Goal: Task Accomplishment & Management: Use online tool/utility

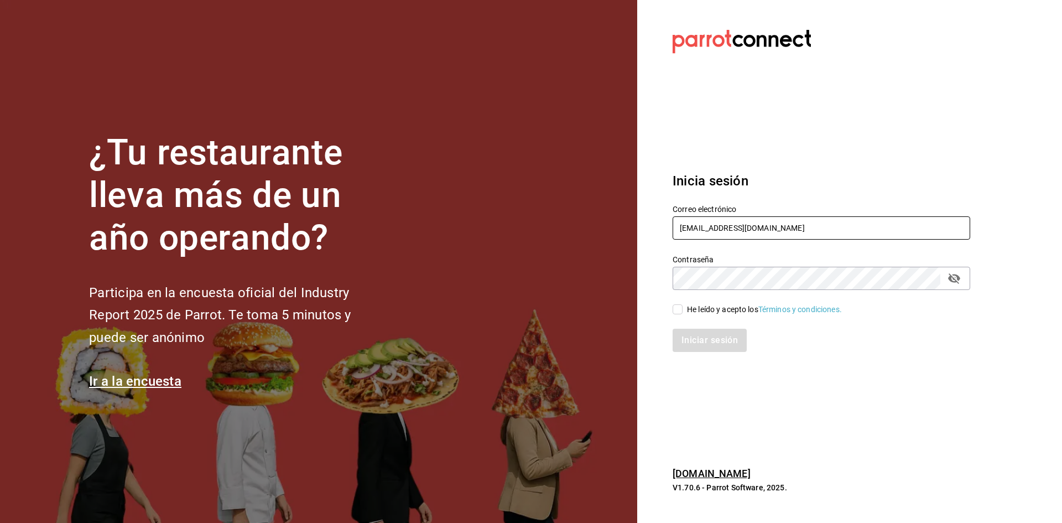
click at [745, 230] on input "jesus0224120@gmail.com" at bounding box center [822, 227] width 298 height 23
click at [742, 227] on input "jesus0224120@gmail.com" at bounding box center [822, 227] width 298 height 23
type input "m"
type input "gn79965@icloud.com"
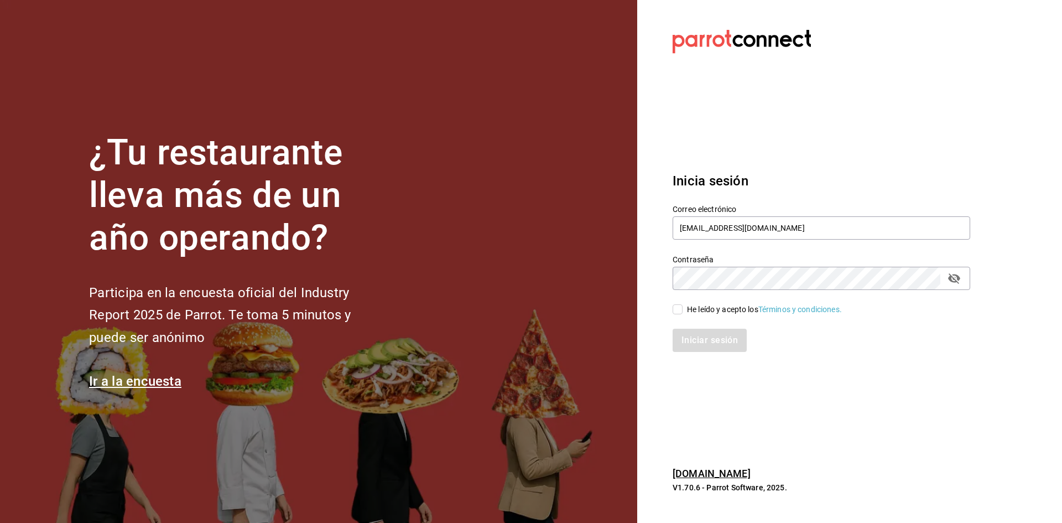
click at [701, 290] on div "Contraseña" at bounding box center [822, 278] width 298 height 23
drag, startPoint x: 682, startPoint y: 318, endPoint x: 678, endPoint y: 313, distance: 6.3
click at [681, 317] on div "Iniciar sesión" at bounding box center [814, 333] width 311 height 37
click at [678, 313] on input "He leído y acepto los Términos y condiciones." at bounding box center [678, 309] width 10 height 10
checkbox input "true"
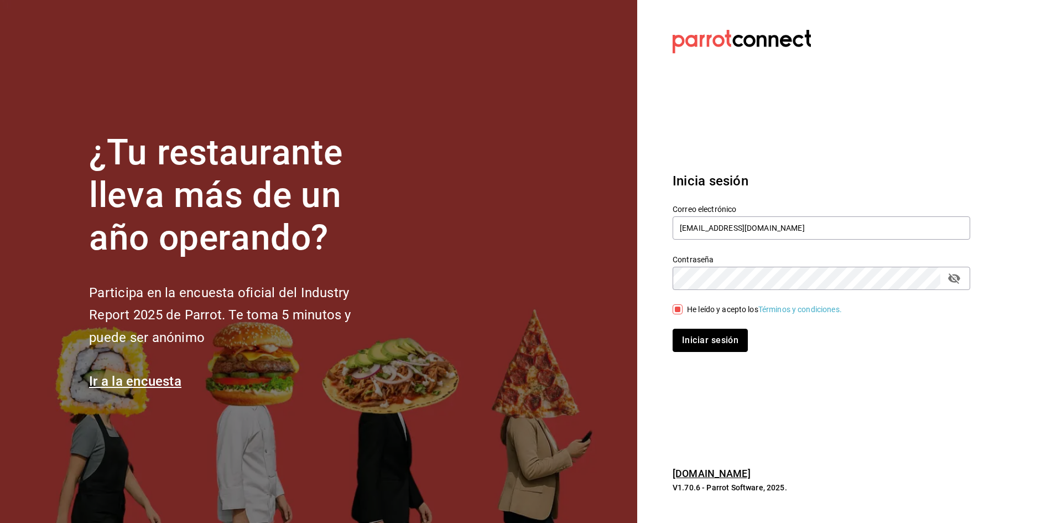
click at [689, 331] on button "Iniciar sesión" at bounding box center [710, 340] width 75 height 23
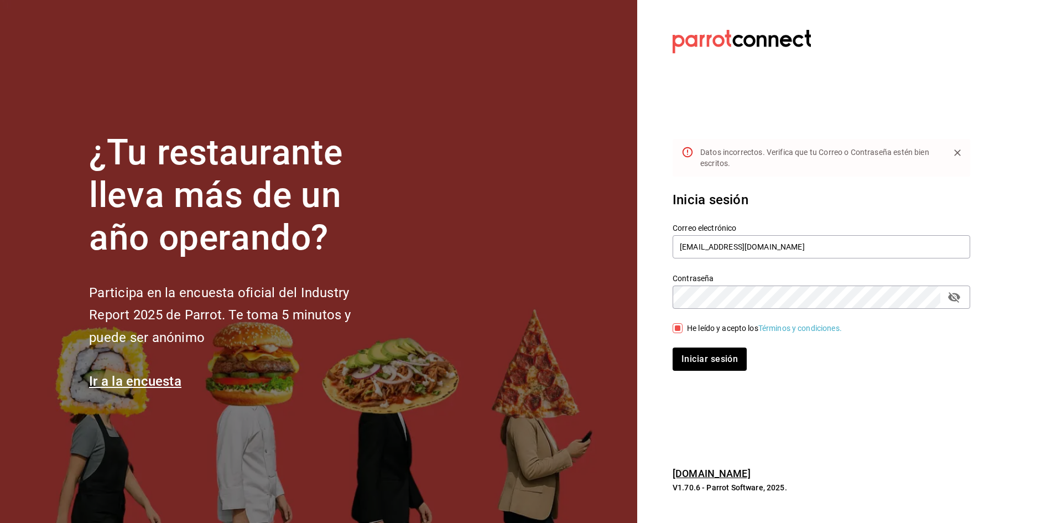
click at [673, 347] on button "Iniciar sesión" at bounding box center [710, 358] width 74 height 23
click at [955, 296] on icon "passwordField" at bounding box center [954, 297] width 12 height 11
click at [673, 347] on button "Iniciar sesión" at bounding box center [710, 358] width 74 height 23
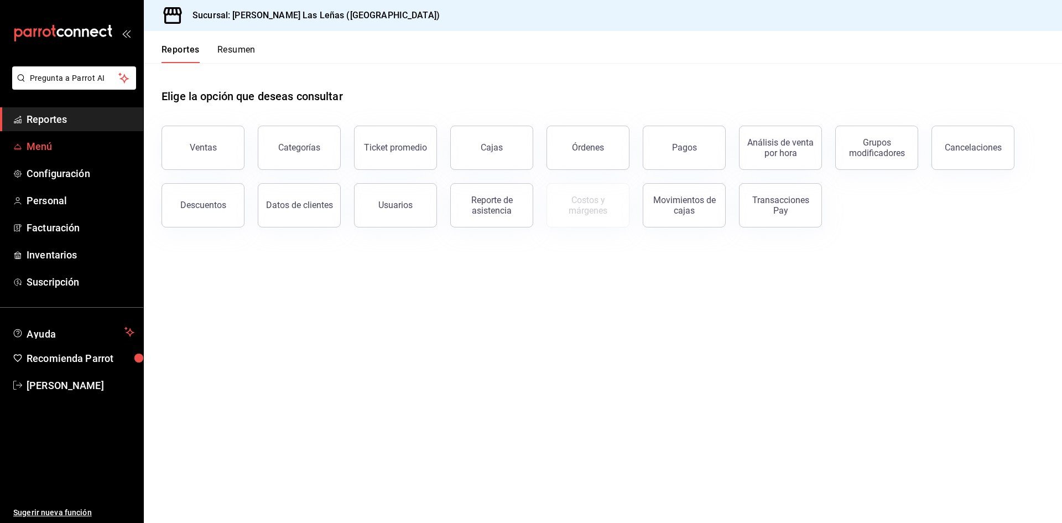
click at [79, 134] on link "Menú" at bounding box center [71, 146] width 143 height 24
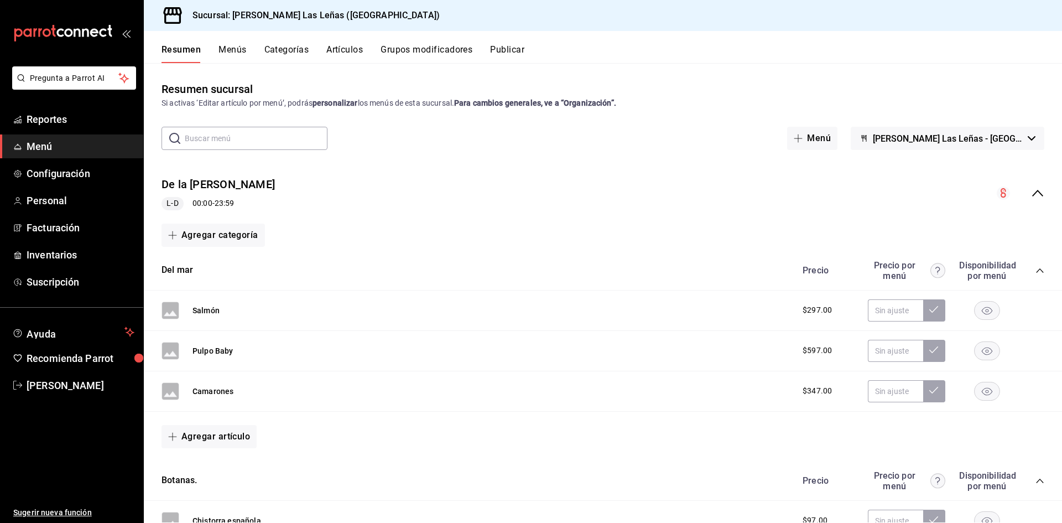
click at [353, 43] on div "Resumen Menús Categorías Artículos Grupos modificadores Publicar" at bounding box center [603, 47] width 918 height 32
click at [337, 46] on button "Artículos" at bounding box center [344, 53] width 37 height 19
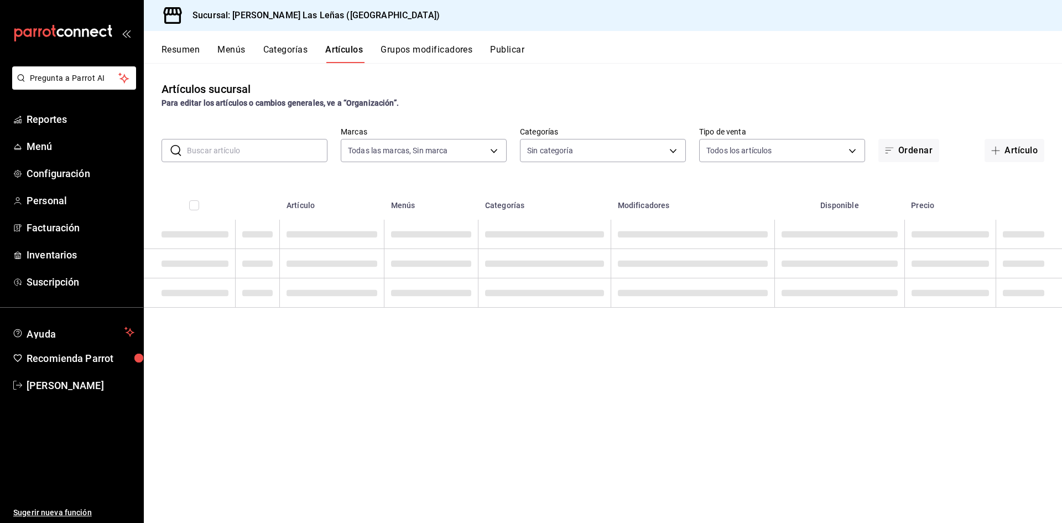
type input "fdfa05f9-8ea7-4368-ad04-fbd6ae7f73f5"
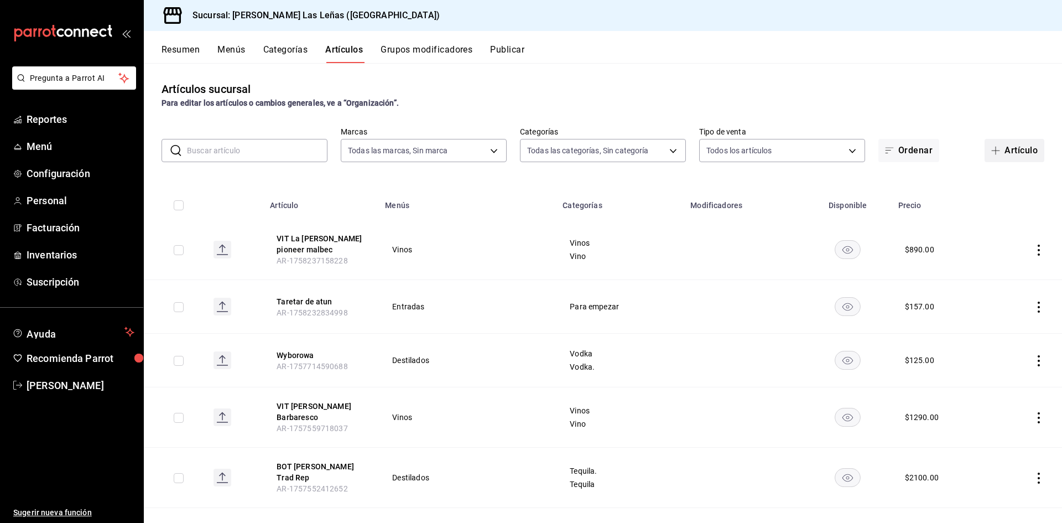
type input "51325ac9-5f46-4a64-a544-9de9a0a01f07,df633d89-7015-4477-8b90-425007523993,1470d…"
click at [1024, 155] on button "Artículo" at bounding box center [1015, 150] width 60 height 23
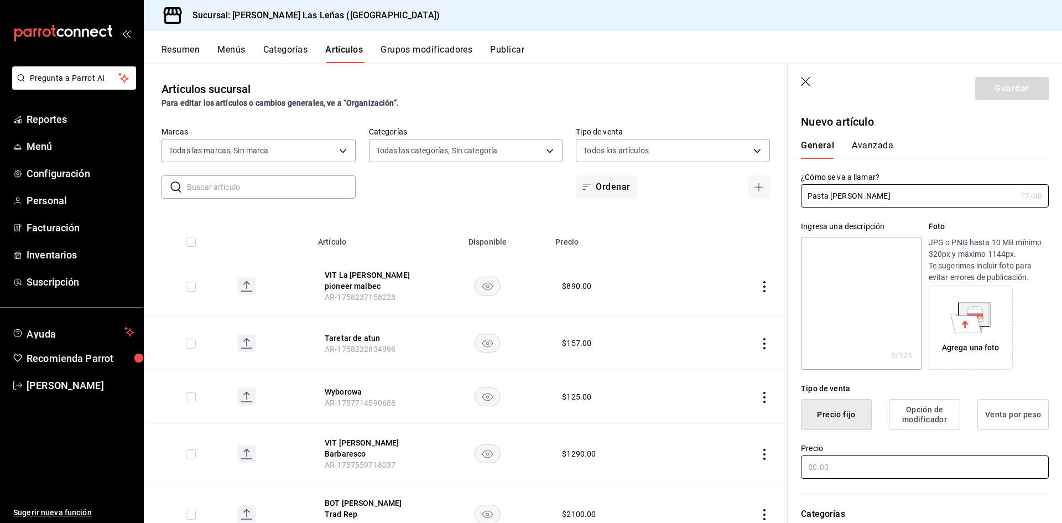
type input "Pasta [PERSON_NAME]"
click at [870, 468] on input "text" at bounding box center [925, 466] width 248 height 23
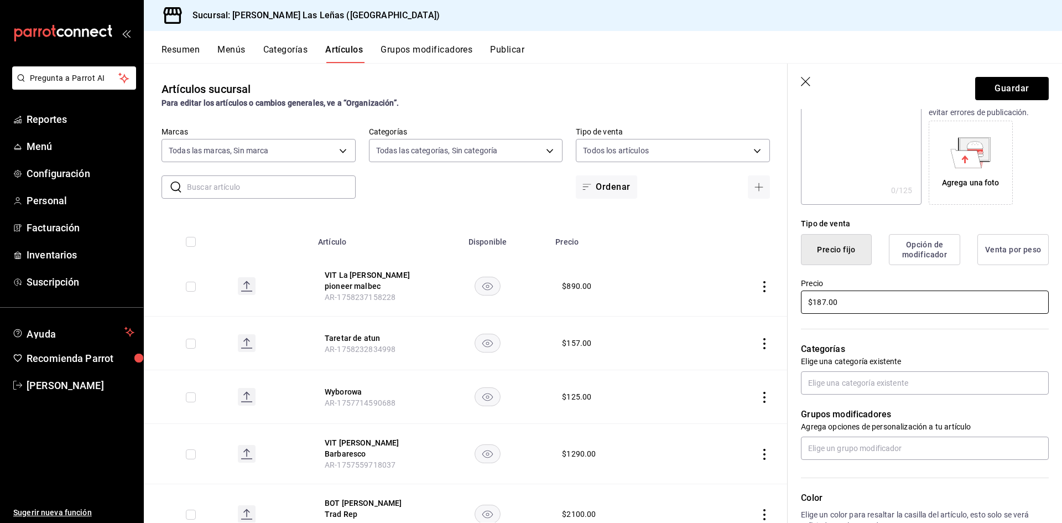
scroll to position [166, 0]
type input "$187.00"
click at [889, 383] on input "text" at bounding box center [925, 381] width 248 height 23
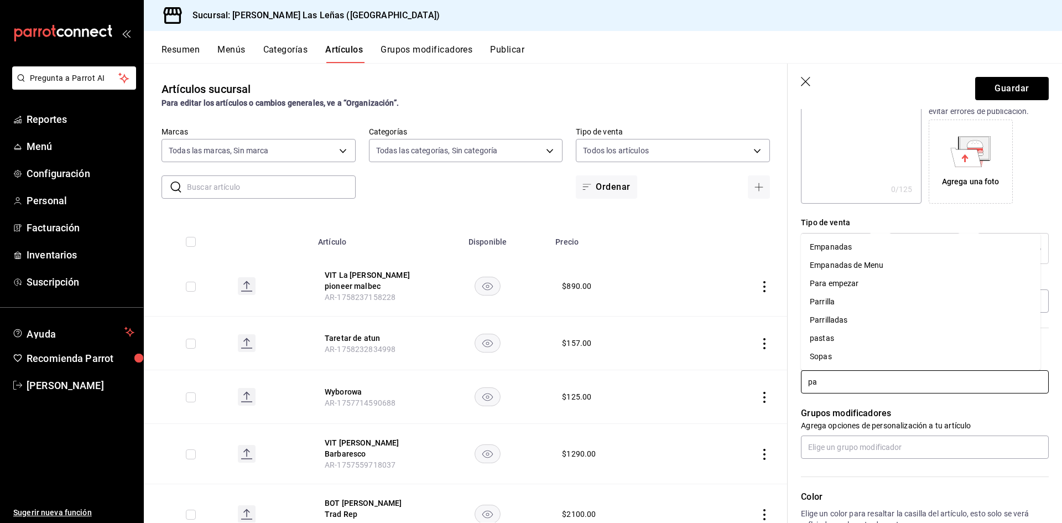
type input "pas"
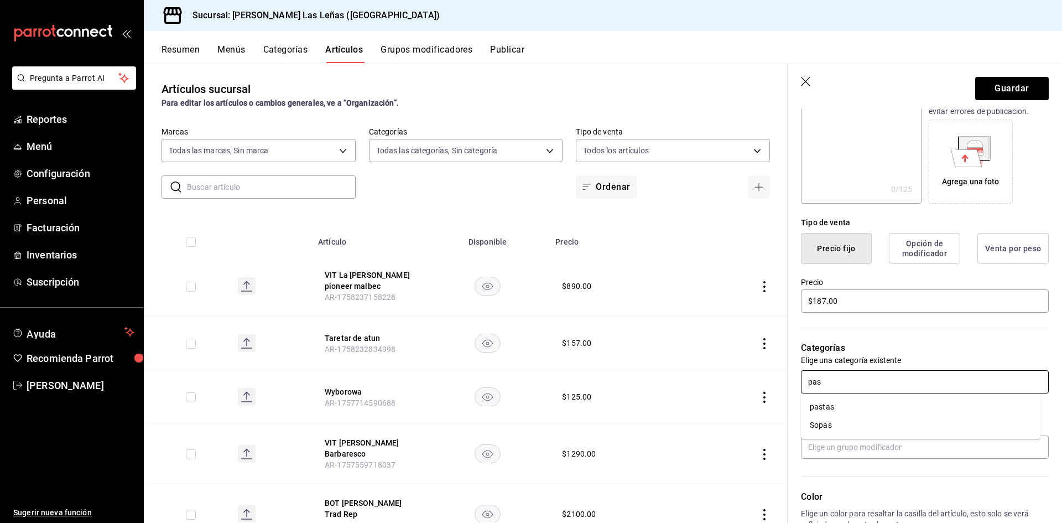
click at [846, 413] on li "pastas" at bounding box center [921, 407] width 240 height 18
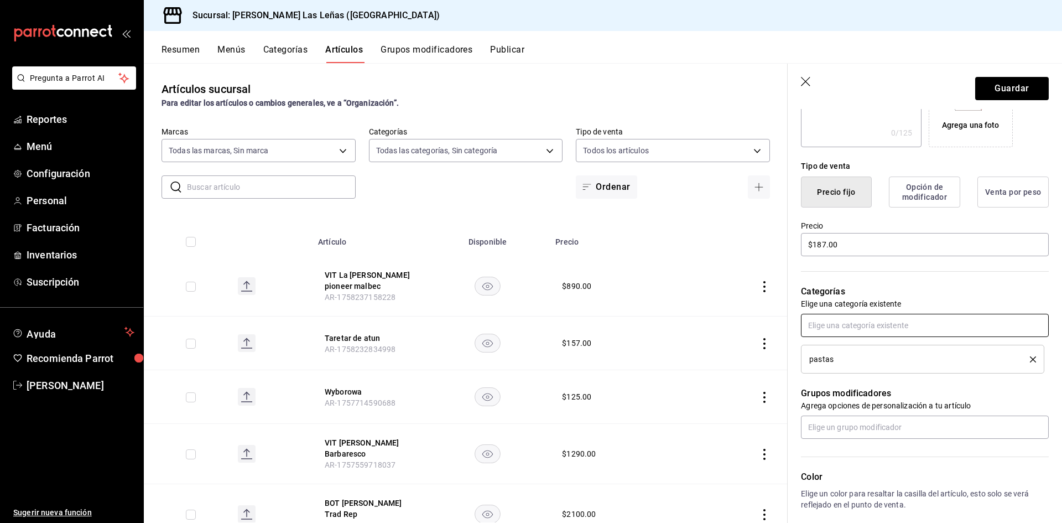
scroll to position [277, 0]
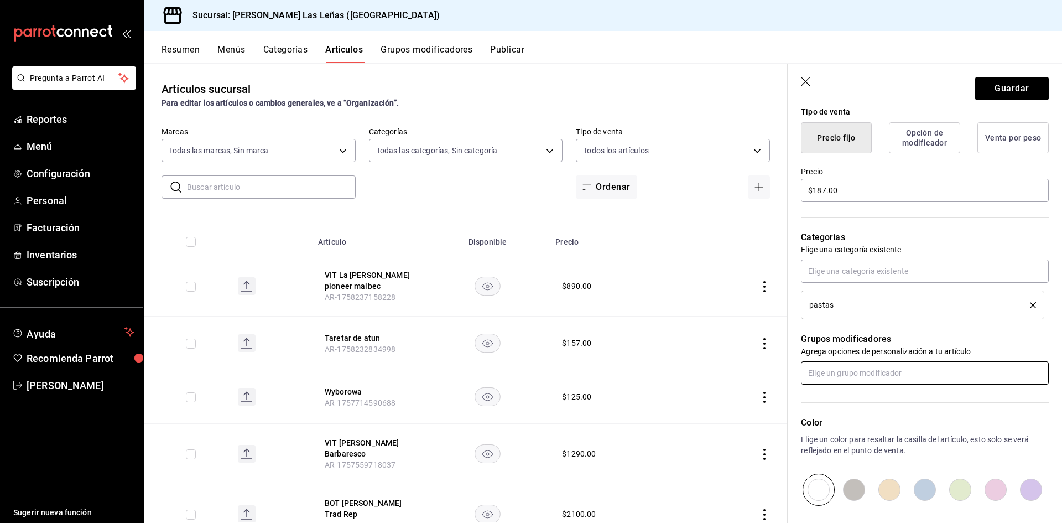
click at [859, 377] on input "text" at bounding box center [925, 372] width 248 height 23
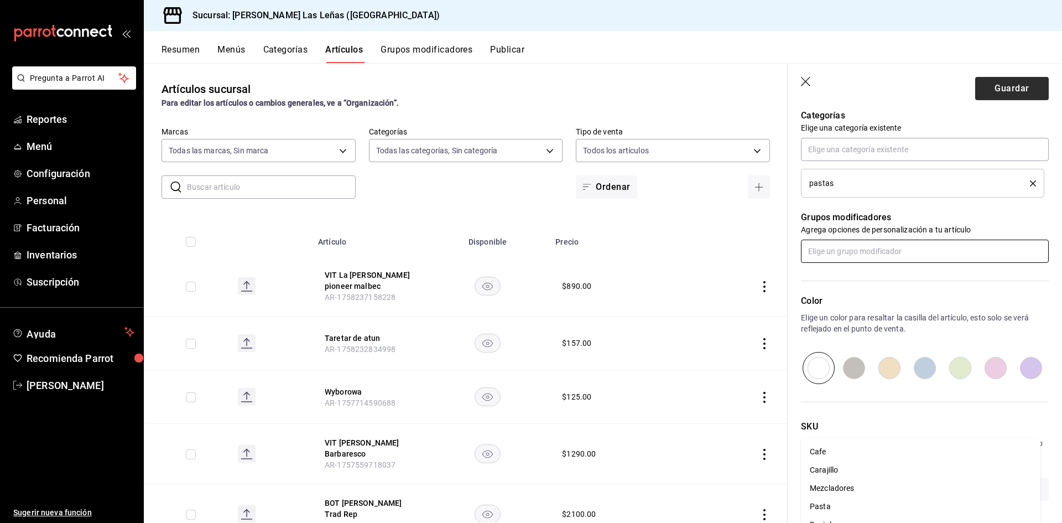
scroll to position [0, 0]
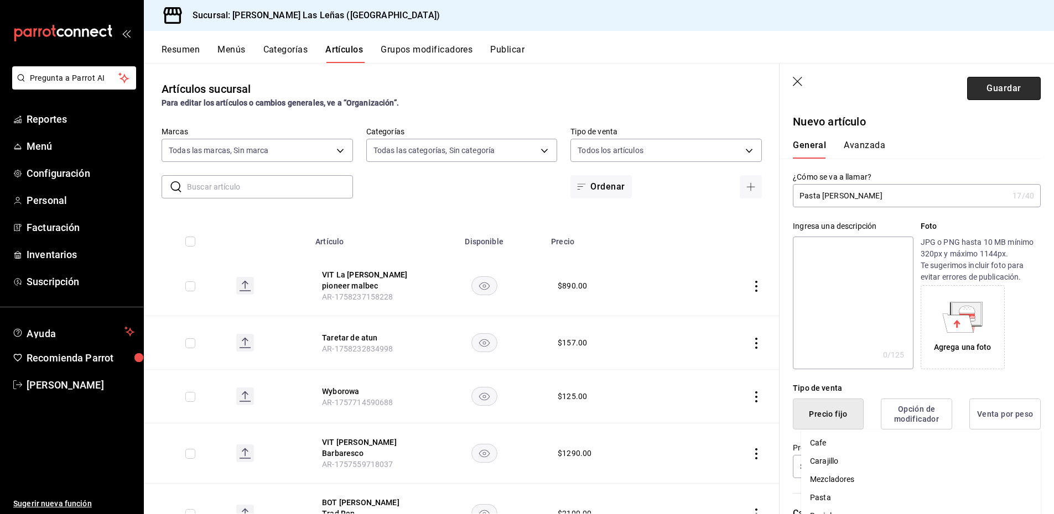
click at [1022, 86] on button "Guardar" at bounding box center [1004, 88] width 74 height 23
